Goal: Register for event/course

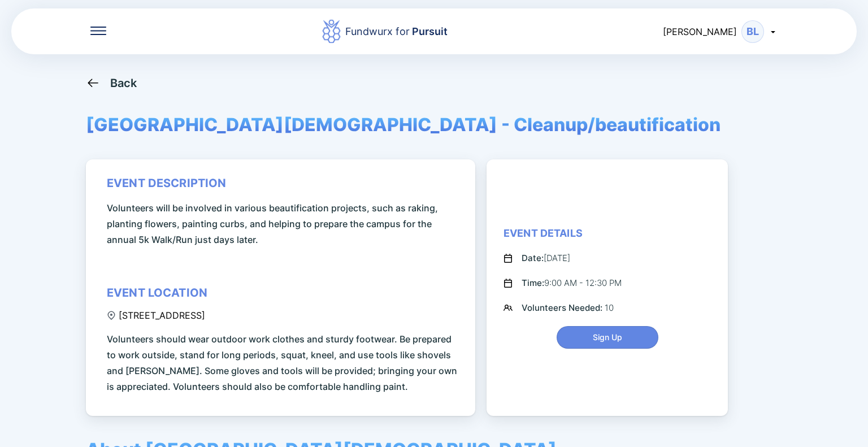
click at [114, 79] on div "Back" at bounding box center [123, 83] width 27 height 14
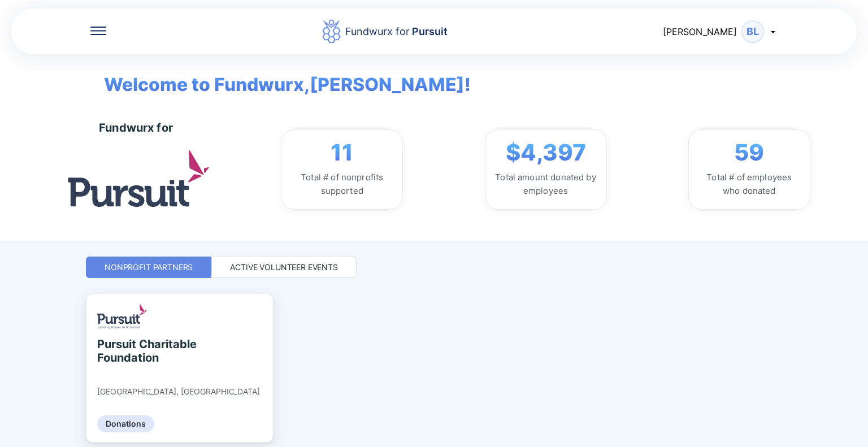
click at [243, 259] on div "Active Volunteer Events" at bounding box center [283, 266] width 145 height 21
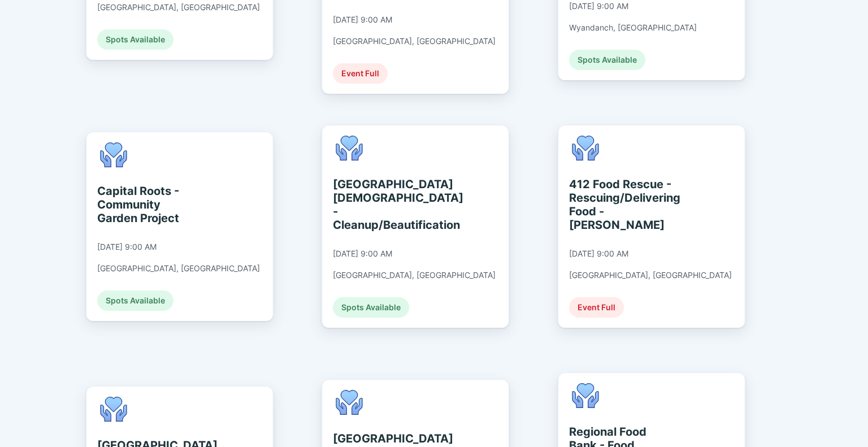
scroll to position [452, 0]
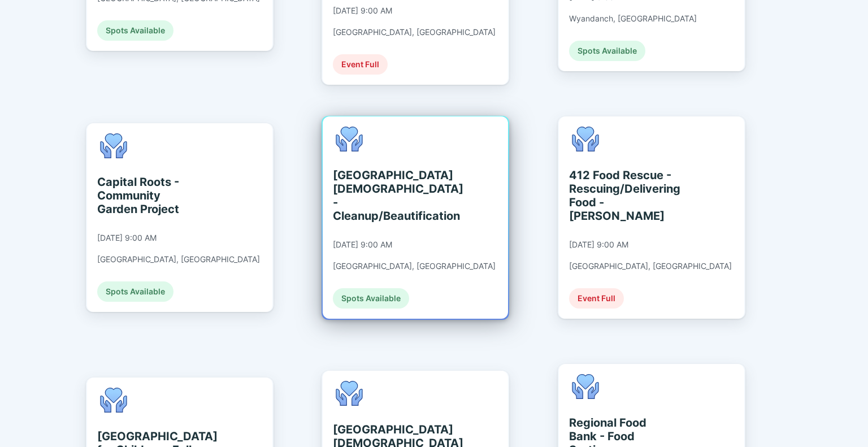
click at [385, 288] on div "Spots Available" at bounding box center [371, 298] width 76 height 20
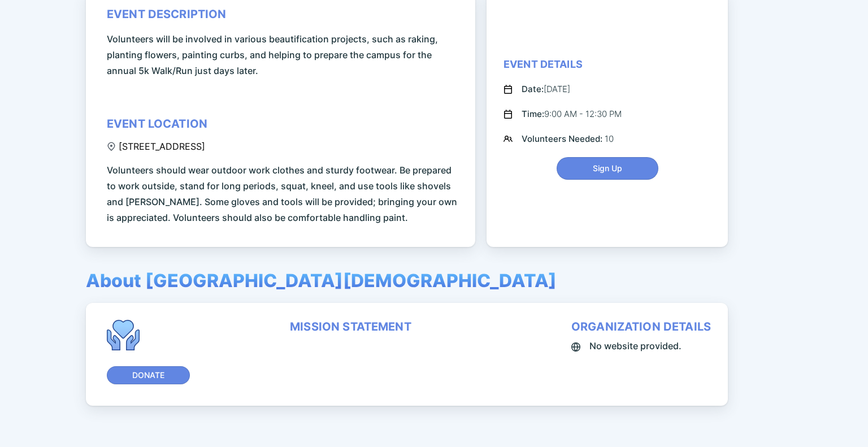
scroll to position [169, 0]
click at [596, 173] on span "Sign Up" at bounding box center [607, 167] width 29 height 11
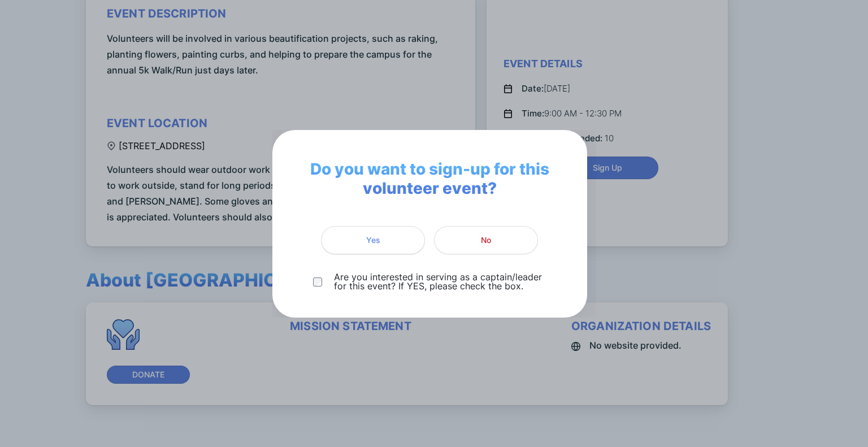
click at [388, 243] on span "Yes" at bounding box center [372, 239] width 89 height 11
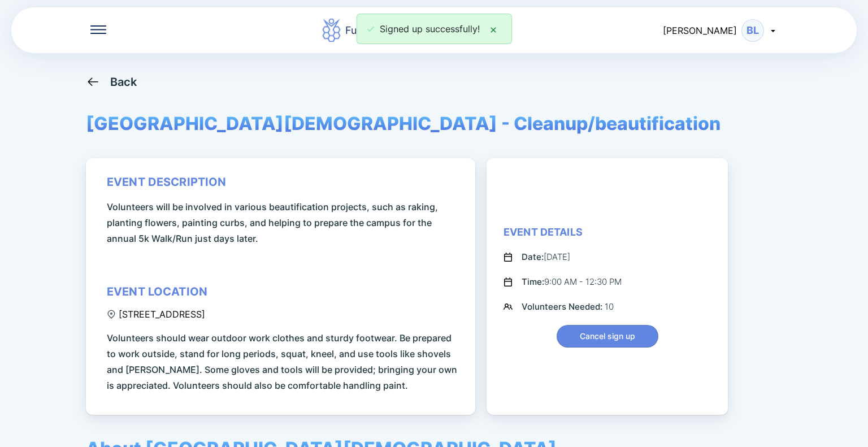
scroll to position [0, 0]
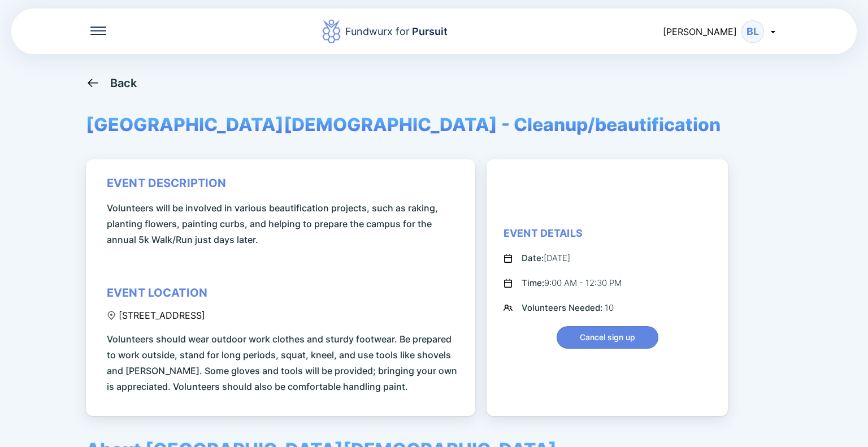
click at [109, 82] on div "Back" at bounding box center [111, 83] width 51 height 14
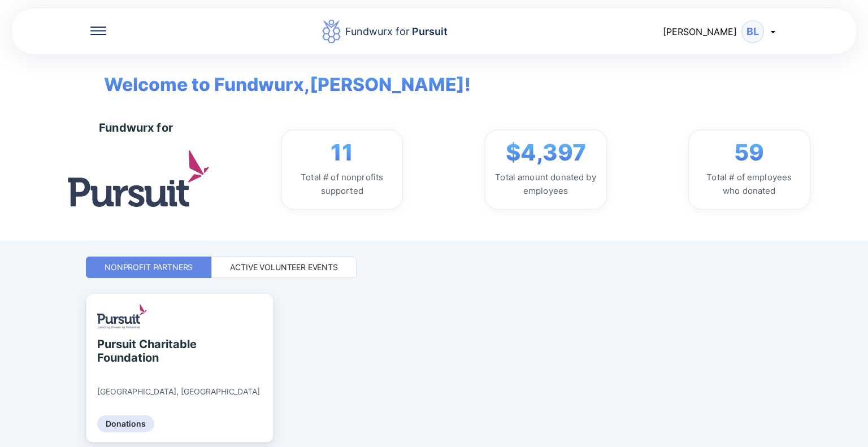
click at [321, 272] on div "Active Volunteer Events" at bounding box center [284, 267] width 108 height 11
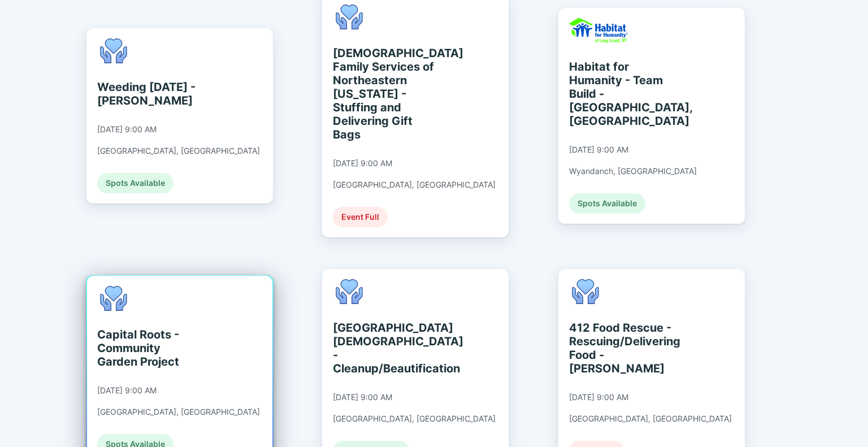
scroll to position [282, 0]
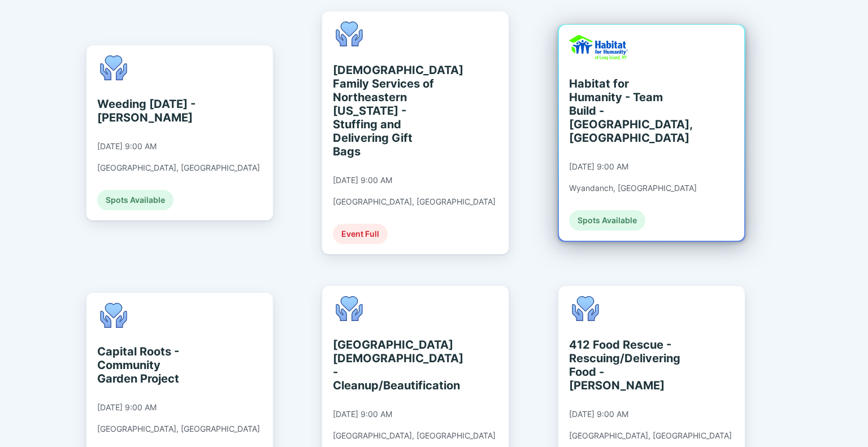
click at [670, 134] on div "Habitat for Humanity - Team Build - [GEOGRAPHIC_DATA], [GEOGRAPHIC_DATA] [DATE]…" at bounding box center [633, 132] width 128 height 195
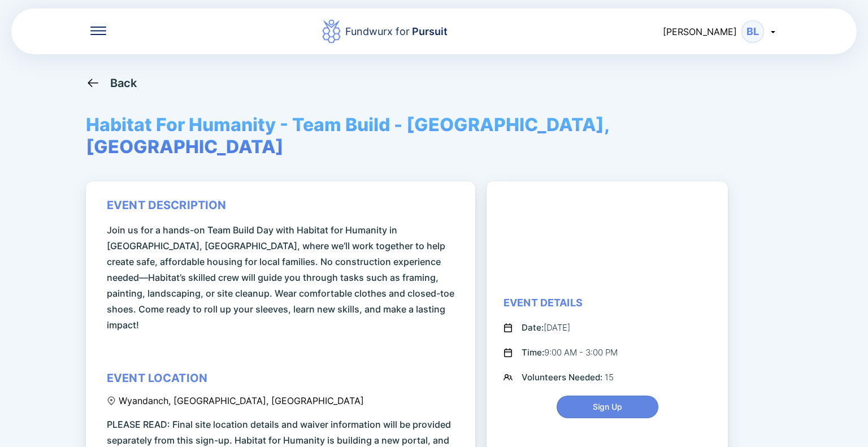
click at [102, 82] on div "Back" at bounding box center [111, 83] width 51 height 14
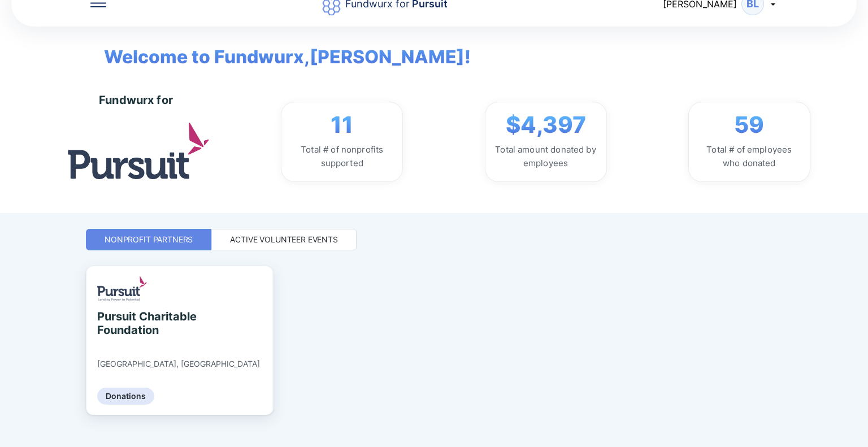
scroll to position [43, 0]
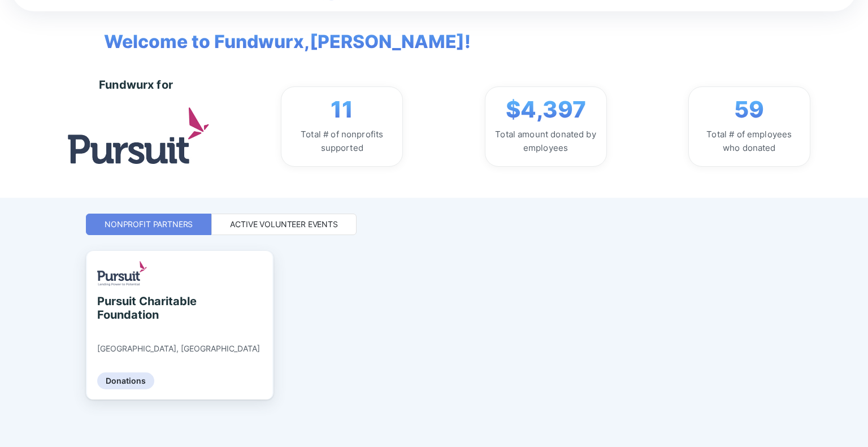
click at [258, 228] on div "Active Volunteer Events" at bounding box center [284, 224] width 108 height 11
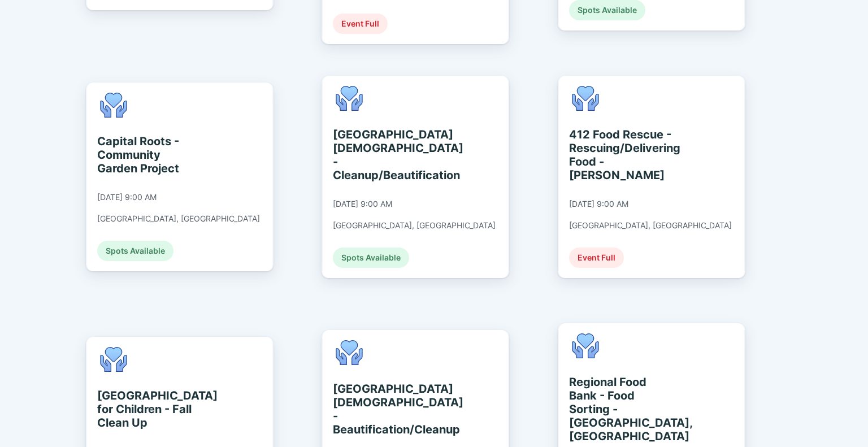
scroll to position [495, 0]
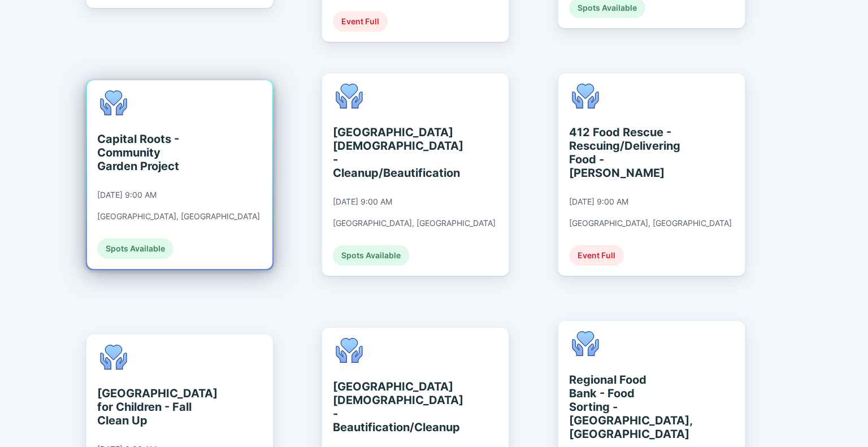
click at [132, 190] on div "[DATE] 9:00 AM" at bounding box center [126, 195] width 59 height 10
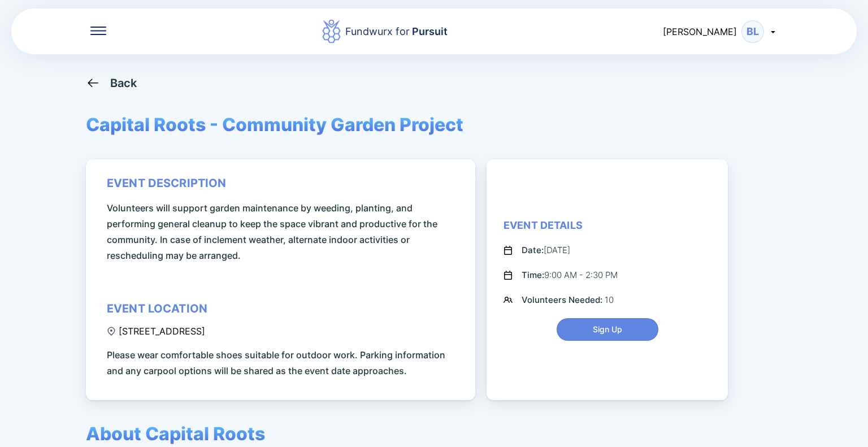
click at [97, 84] on icon at bounding box center [93, 83] width 14 height 14
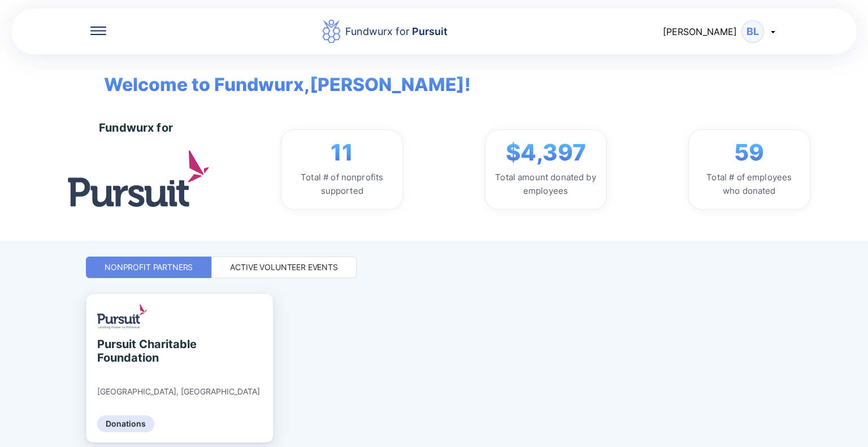
scroll to position [43, 0]
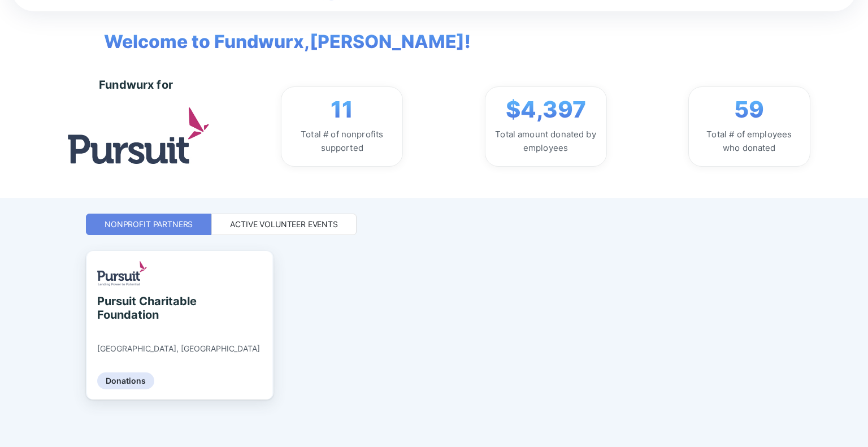
click at [237, 219] on div "Active Volunteer Events" at bounding box center [284, 224] width 108 height 11
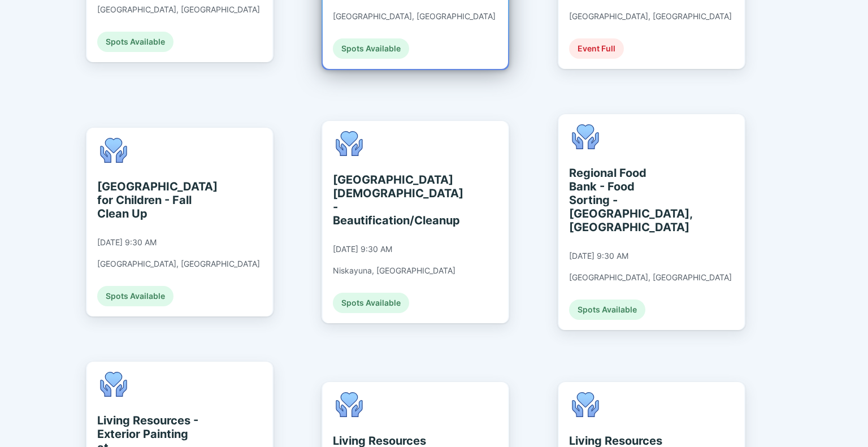
scroll to position [777, 0]
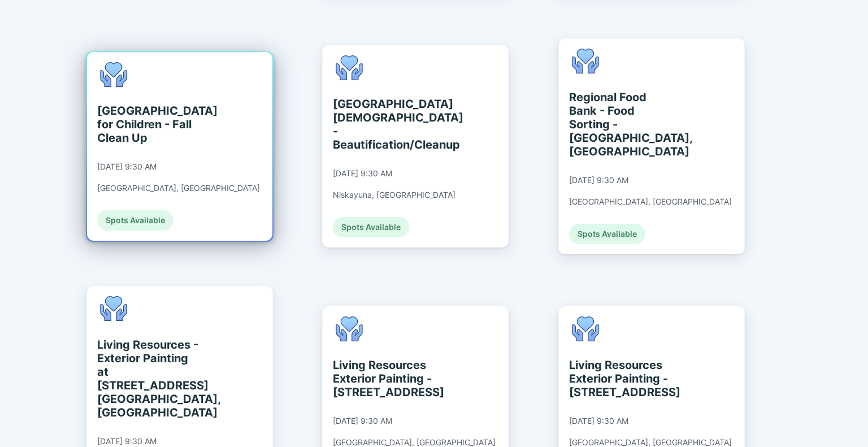
click at [197, 112] on div "[GEOGRAPHIC_DATA] for Children - Fall Clean Up" at bounding box center [148, 124] width 103 height 41
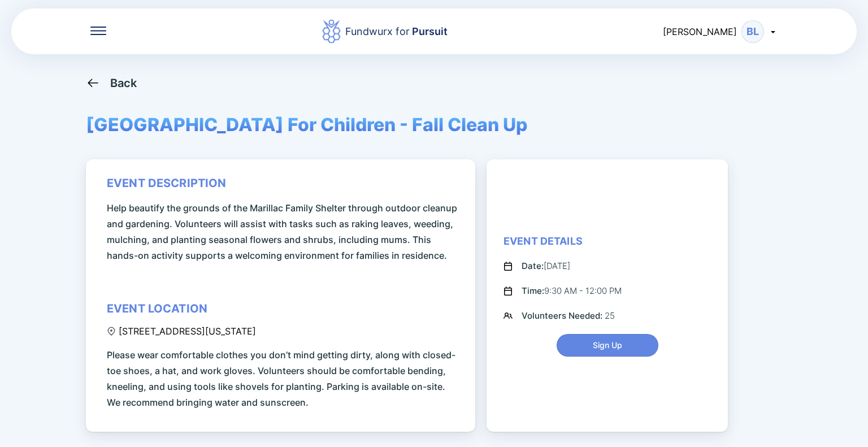
click at [103, 81] on div "Back" at bounding box center [111, 83] width 51 height 14
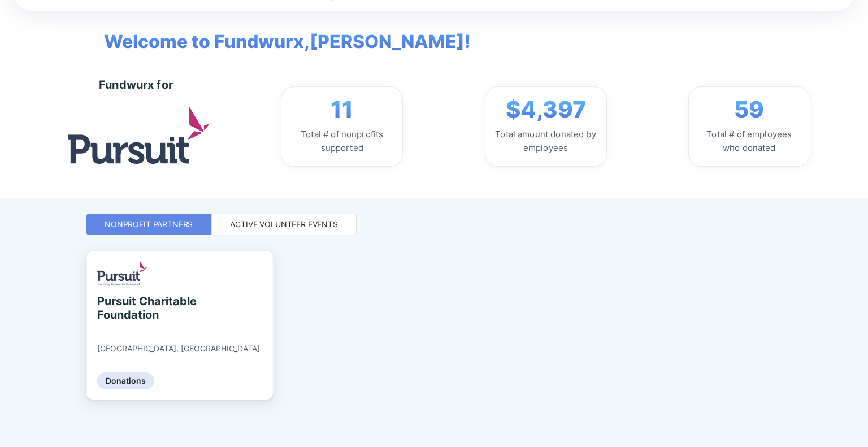
click at [281, 221] on div "Active Volunteer Events" at bounding box center [284, 224] width 108 height 11
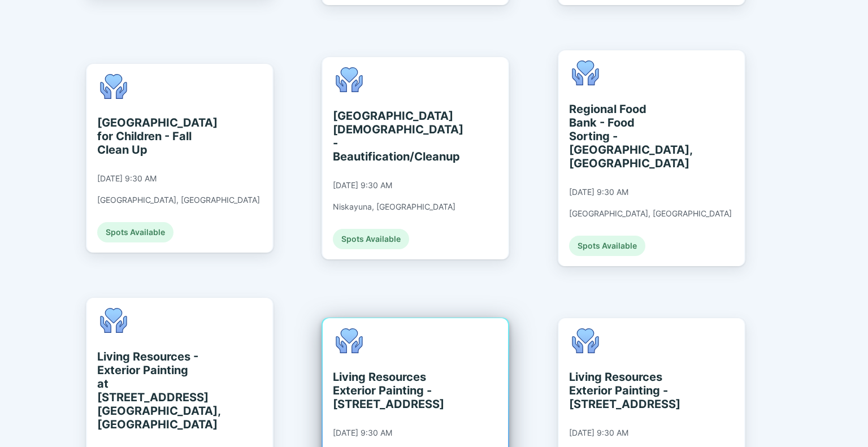
scroll to position [777, 0]
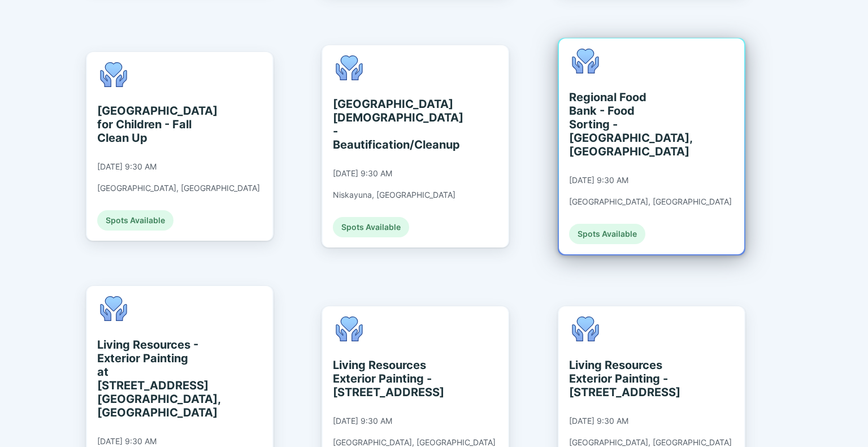
click at [653, 90] on div "Regional Food Bank - Food Sorting - [GEOGRAPHIC_DATA], [GEOGRAPHIC_DATA]" at bounding box center [620, 124] width 103 height 68
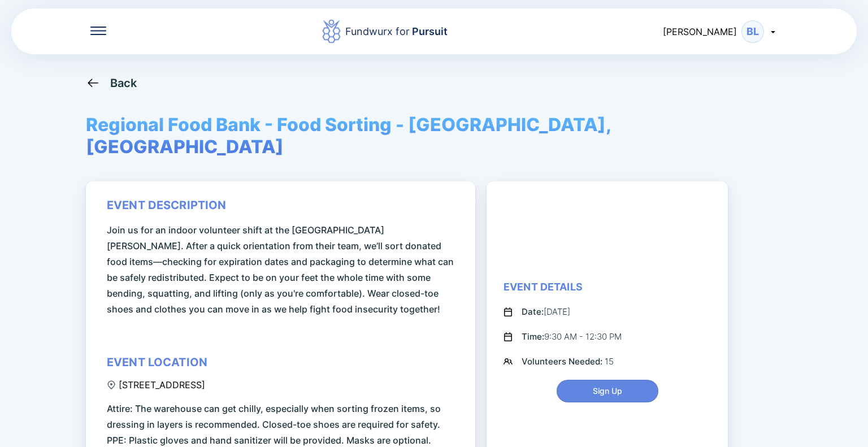
click at [97, 82] on icon at bounding box center [93, 83] width 10 height 8
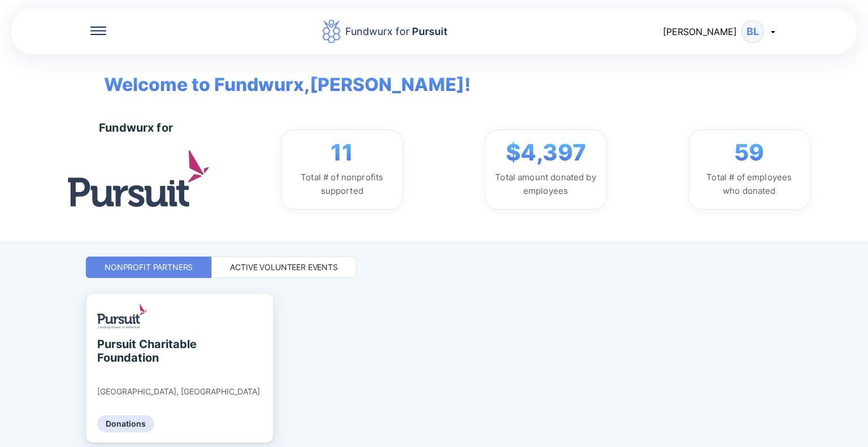
scroll to position [43, 0]
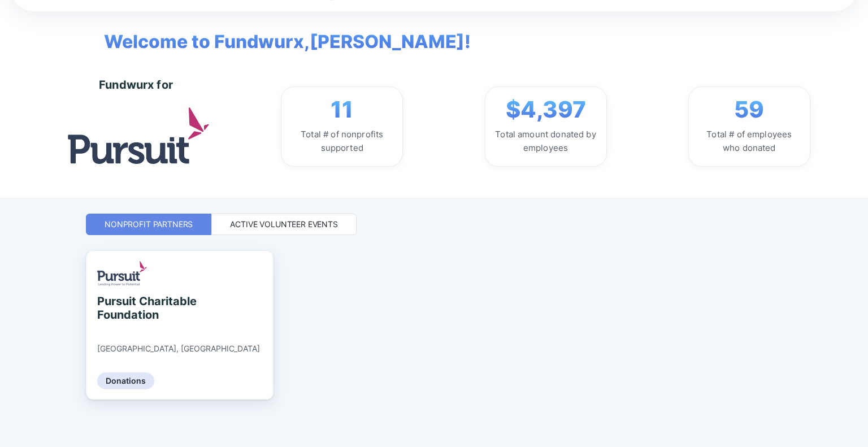
click at [323, 224] on div "Active Volunteer Events" at bounding box center [284, 224] width 108 height 11
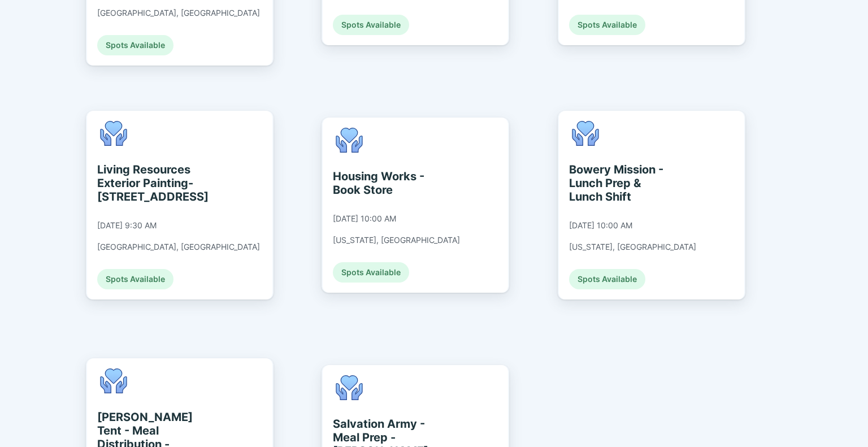
scroll to position [1229, 0]
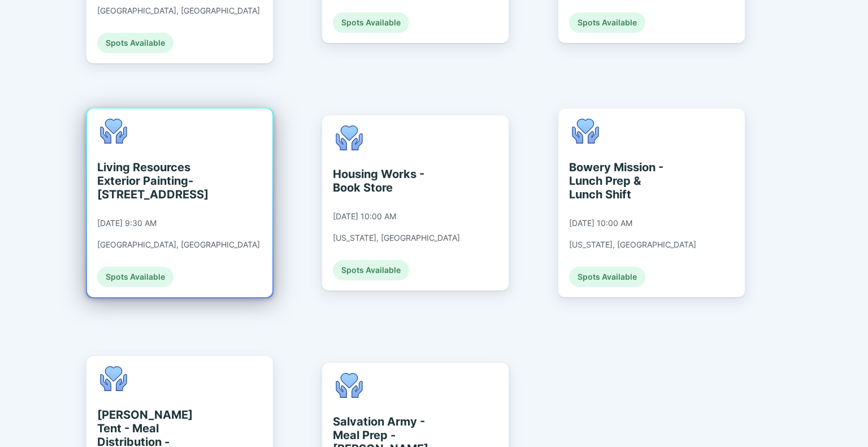
click at [210, 175] on div "Living Resources Exterior Painting- [STREET_ADDRESS] [DATE] 9:30 AM [GEOGRAPHIC…" at bounding box center [179, 202] width 185 height 189
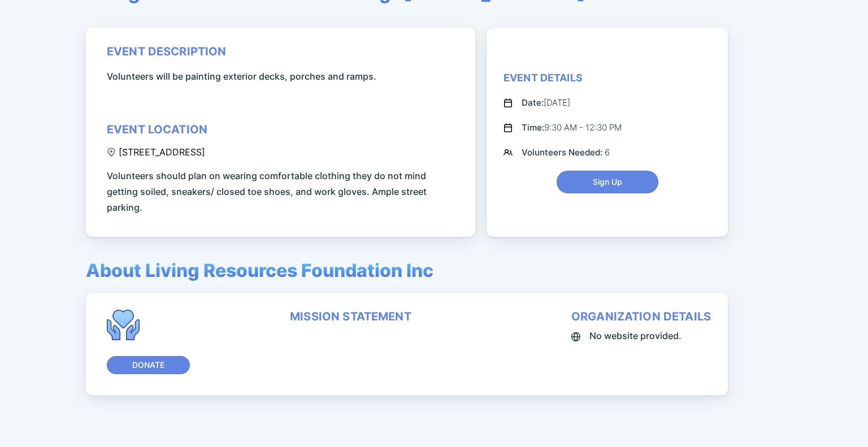
scroll to position [133, 0]
